Goal: Transaction & Acquisition: Purchase product/service

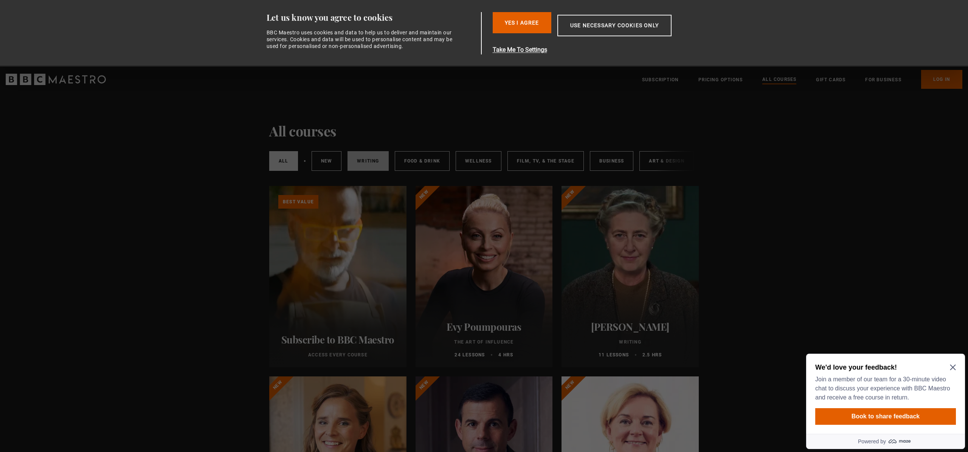
click at [362, 159] on link "Writing" at bounding box center [368, 161] width 41 height 20
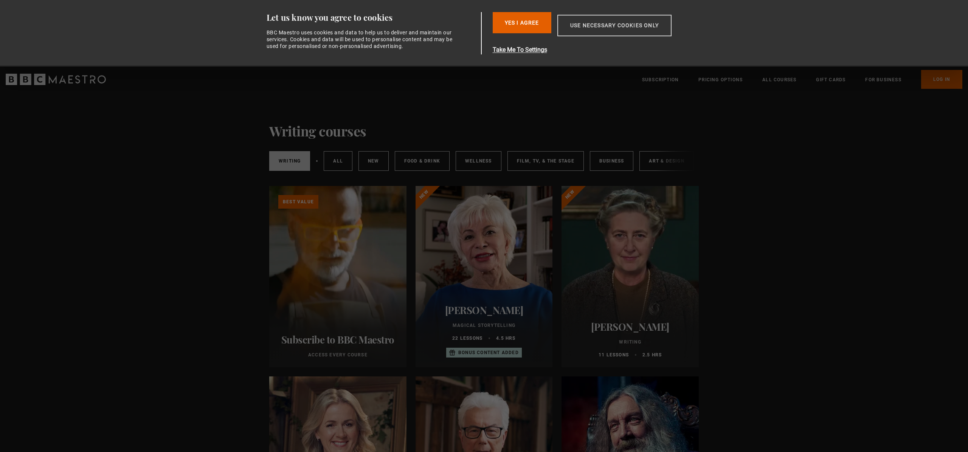
click at [591, 25] on button "Use necessary cookies only" at bounding box center [615, 26] width 114 height 22
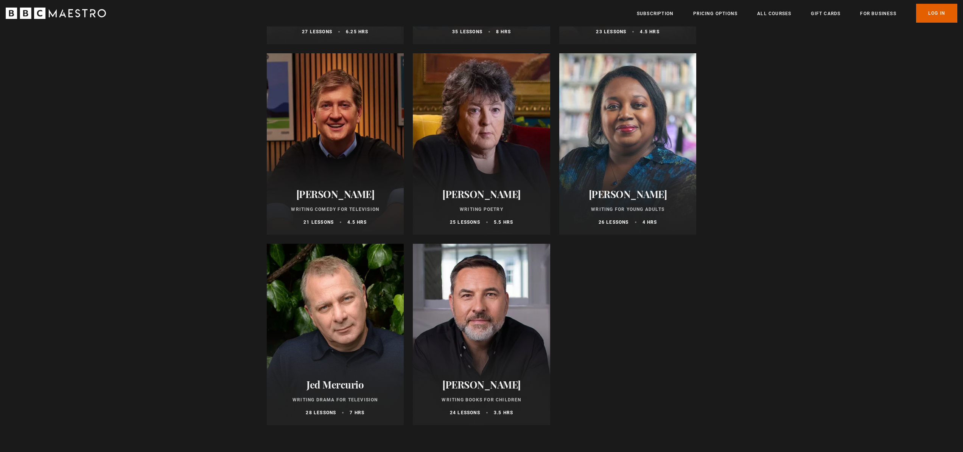
scroll to position [692, 0]
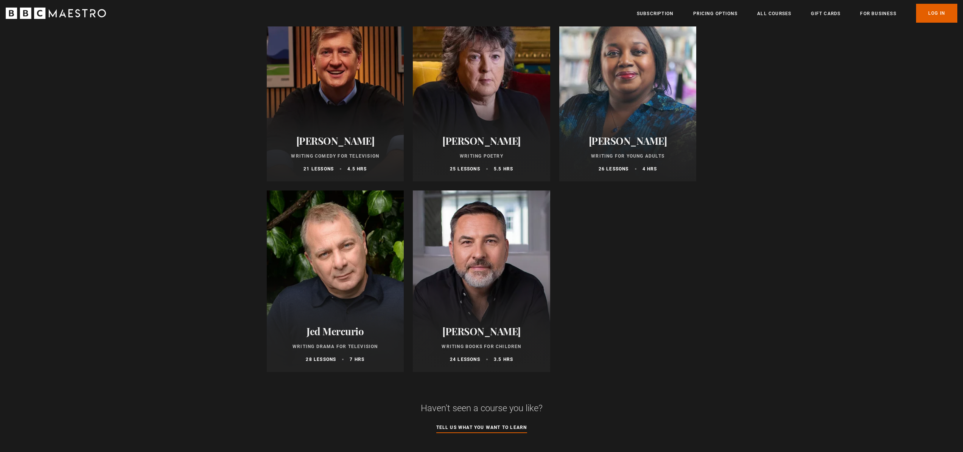
click at [284, 292] on div at bounding box center [335, 282] width 137 height 182
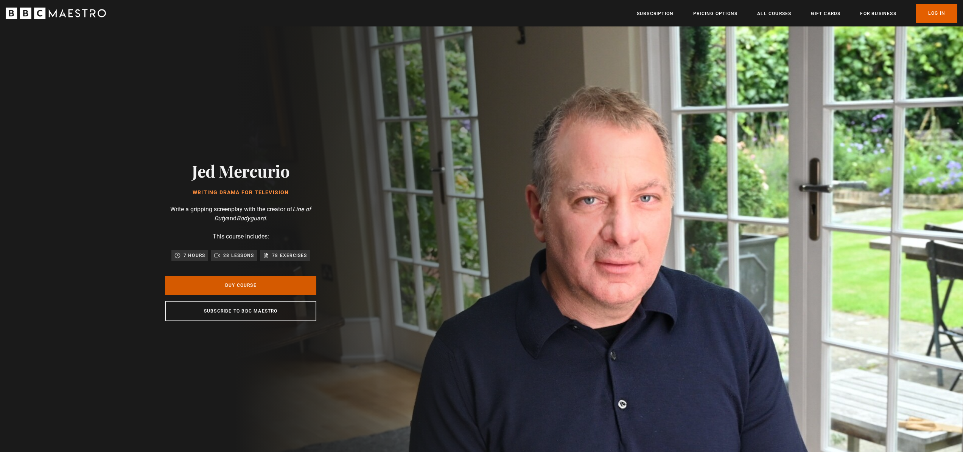
click at [283, 291] on link "Buy Course" at bounding box center [240, 285] width 151 height 19
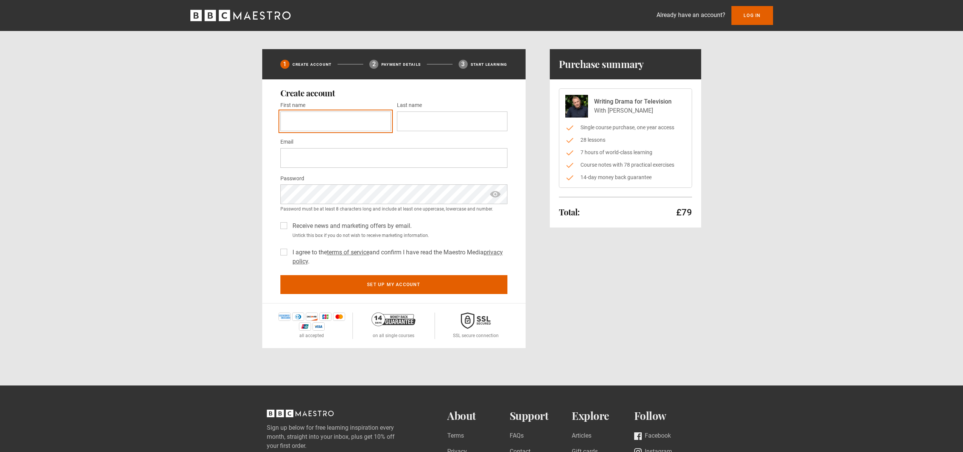
click at [295, 115] on input "First name *" at bounding box center [335, 122] width 110 height 20
type input "****"
type input "********"
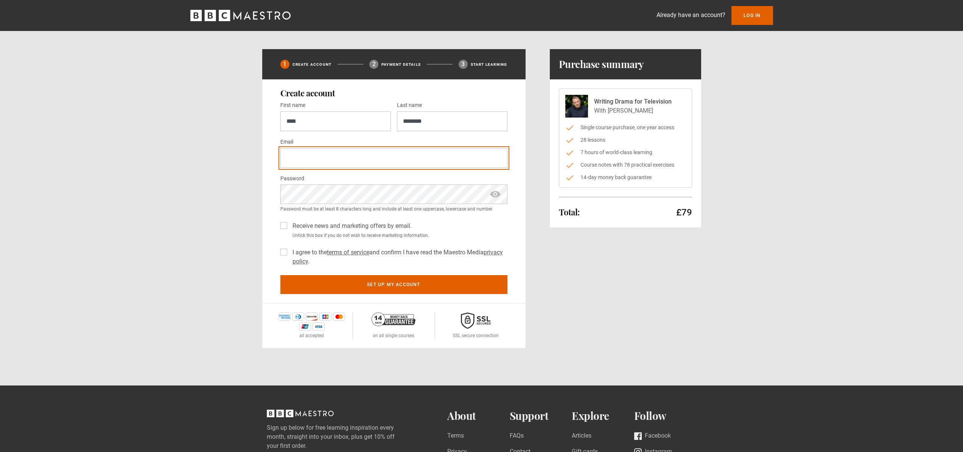
type input "**********"
click at [289, 252] on label "I agree to the terms of service and confirm I have read the Maestro Media priva…" at bounding box center [398, 257] width 218 height 18
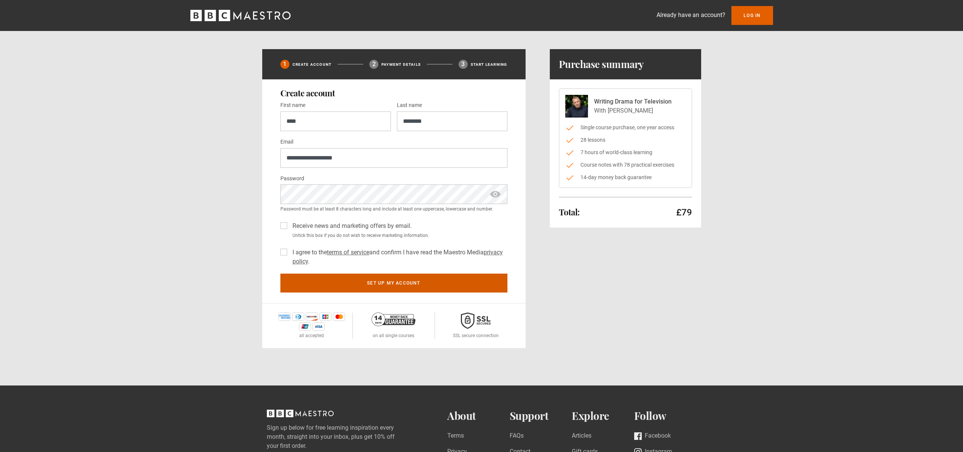
click at [316, 283] on button "Set up my account" at bounding box center [393, 283] width 227 height 19
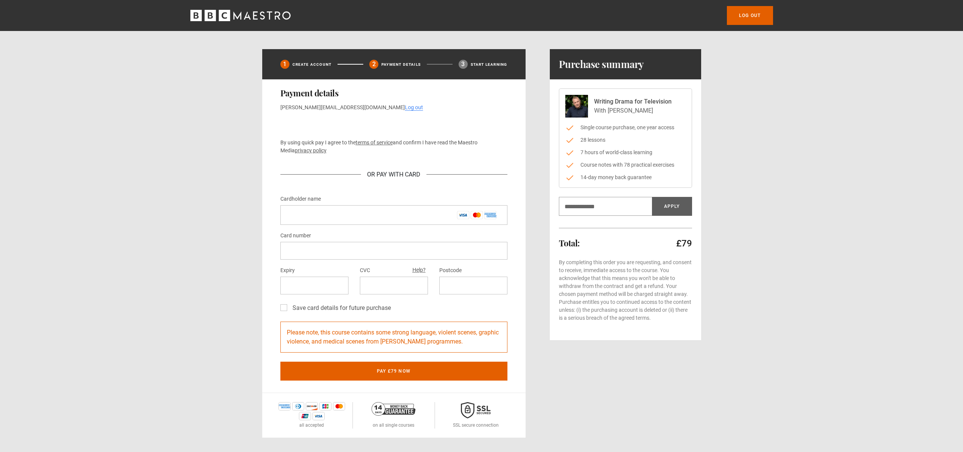
click at [810, 186] on div "Log out 1 Create Account 2 Payment details 3 Start learning Payment details emm…" at bounding box center [481, 219] width 963 height 438
click at [659, 337] on div "Writing Drama for Television With Jed Mercurio Single course purchase, one year…" at bounding box center [625, 209] width 151 height 261
click at [239, 13] on icon "BBC Maestro" at bounding box center [240, 15] width 100 height 11
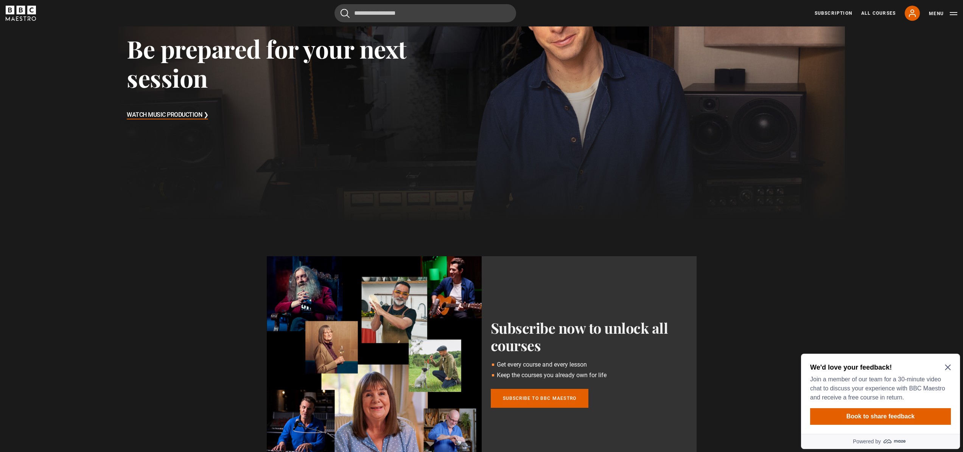
scroll to position [165, 0]
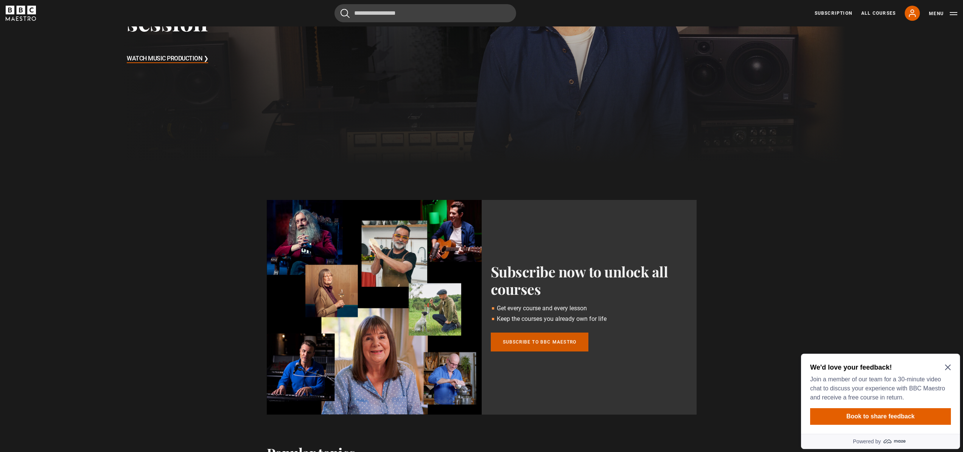
click at [526, 340] on link "Subscribe to BBC Maestro" at bounding box center [540, 342] width 98 height 19
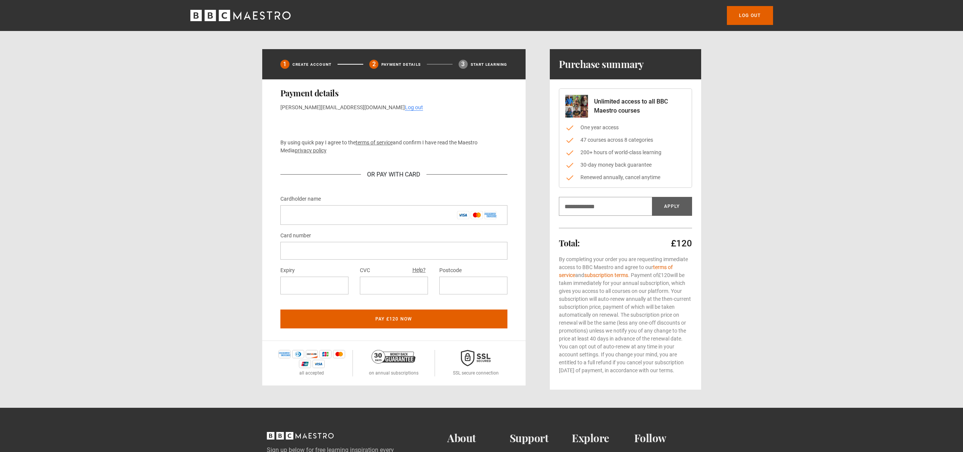
click at [260, 14] on icon "BBC Maestro" at bounding box center [262, 15] width 5 height 8
click at [254, 17] on icon "BBC Maestro" at bounding box center [240, 15] width 100 height 11
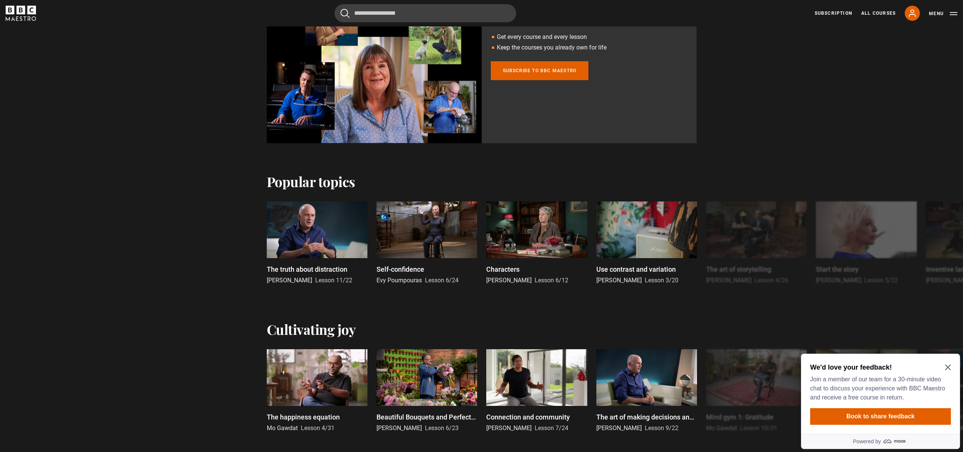
scroll to position [504, 0]
